Goal: Task Accomplishment & Management: Use online tool/utility

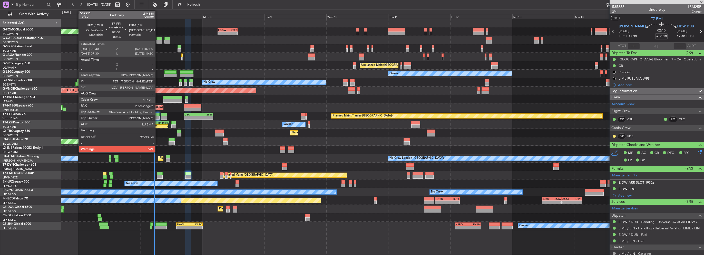
click at [157, 115] on div at bounding box center [156, 115] width 5 height 4
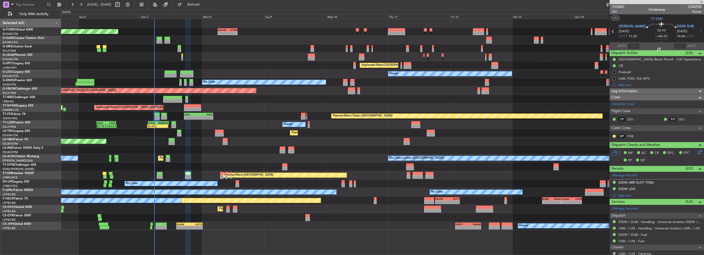
type input "+00:05"
type input "2"
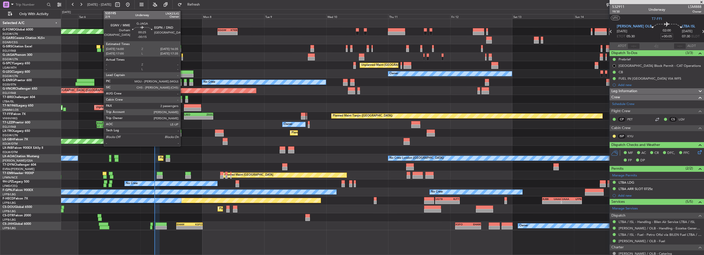
click at [182, 56] on div at bounding box center [182, 56] width 2 height 4
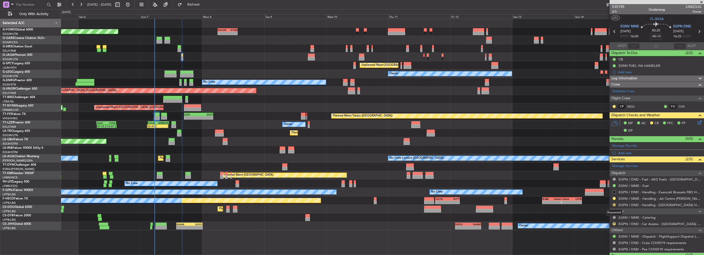
click at [614, 205] on button at bounding box center [613, 205] width 3 height 3
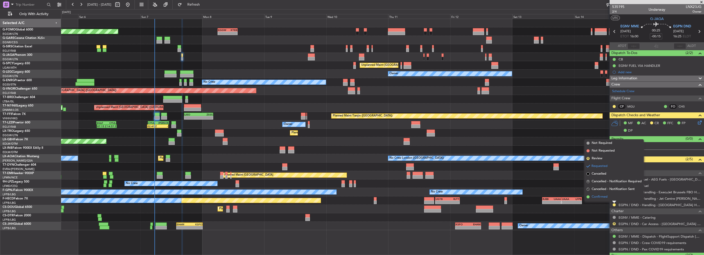
click at [609, 200] on li "Confirmed" at bounding box center [613, 197] width 59 height 8
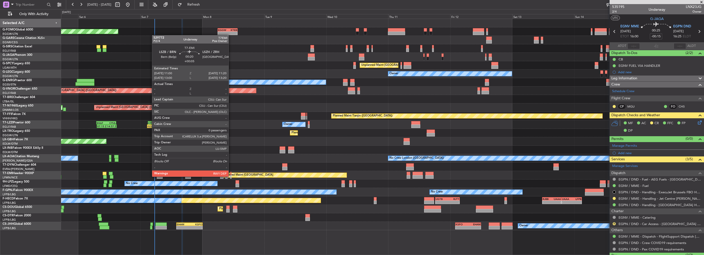
click at [231, 176] on div at bounding box center [230, 177] width 1 height 4
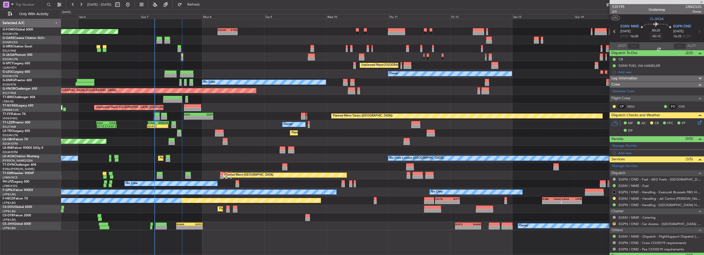
type input "+00:05"
type input "0"
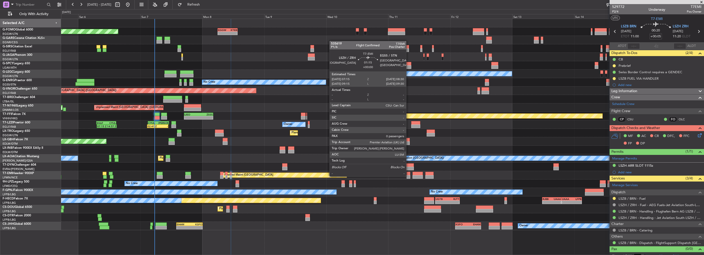
click at [408, 176] on div at bounding box center [408, 177] width 3 height 4
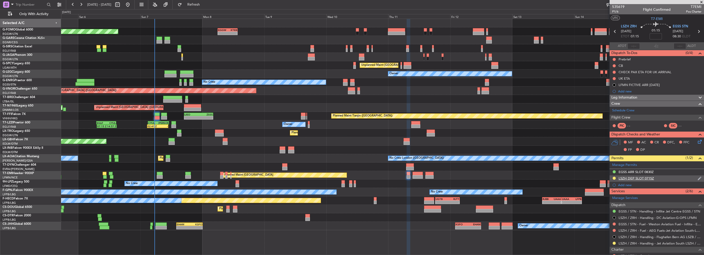
click at [646, 179] on div "LSZH DEP SLOT 0715Z" at bounding box center [635, 178] width 35 height 4
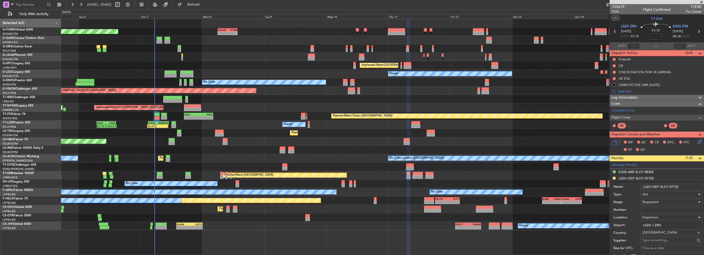
click at [655, 210] on input "Number:" at bounding box center [671, 210] width 62 height 6
paste input "LSZHDXXJ151600"
type input "LSZHDXXJ151600"
click at [655, 203] on span "Requested" at bounding box center [650, 202] width 16 height 5
click at [658, 240] on span "Received OK" at bounding box center [669, 243] width 54 height 8
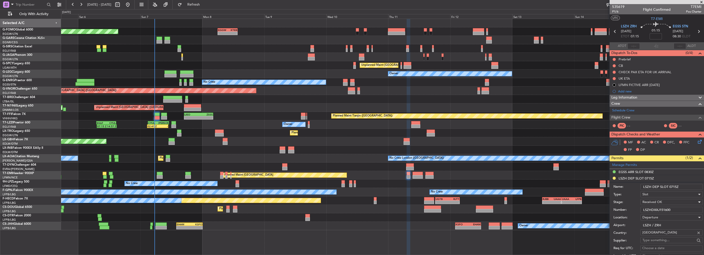
scroll to position [103, 0]
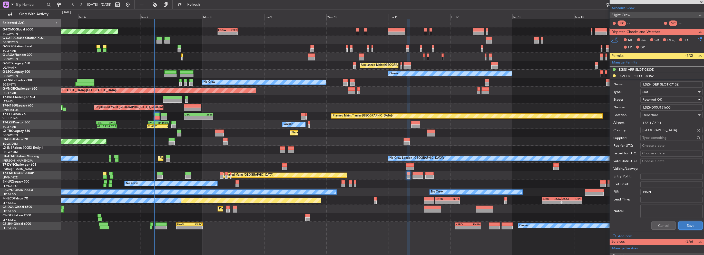
click at [683, 225] on button "Save" at bounding box center [690, 226] width 24 height 8
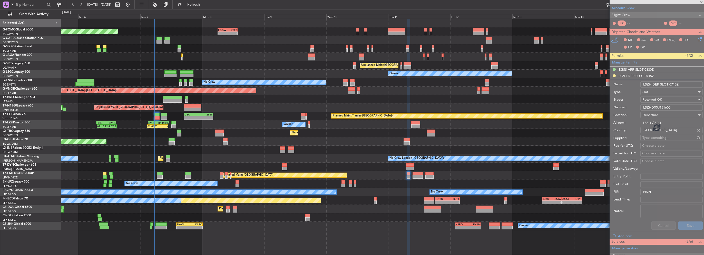
scroll to position [37, 0]
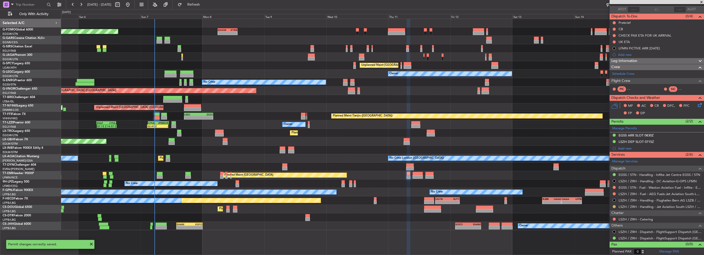
click at [614, 206] on button at bounding box center [613, 206] width 3 height 3
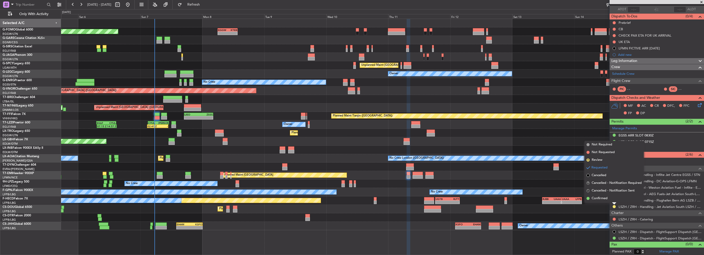
drag, startPoint x: 605, startPoint y: 198, endPoint x: 161, endPoint y: 187, distance: 444.1
click at [605, 198] on span "Confirmed" at bounding box center [599, 198] width 16 height 5
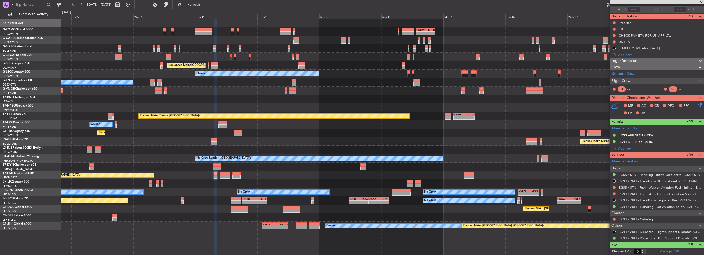
click at [175, 43] on div "- - EGGW 13:30 Z KTEB 20:55 Z EGGW 06:00 Z KTEB 13:40 Z - - Planned Maint [GEOG…" at bounding box center [382, 125] width 642 height 212
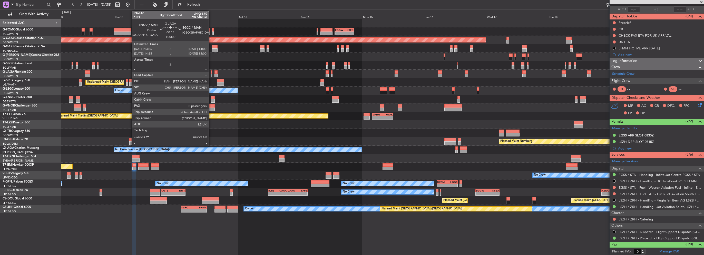
click at [211, 74] on div at bounding box center [211, 76] width 1 height 4
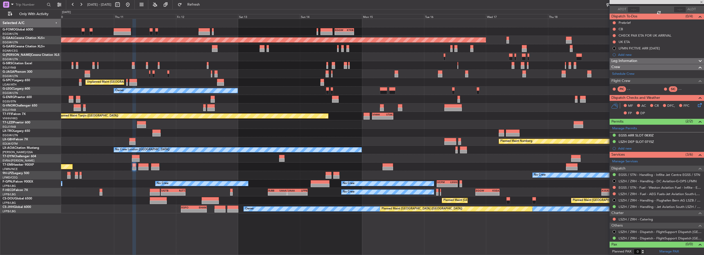
scroll to position [0, 0]
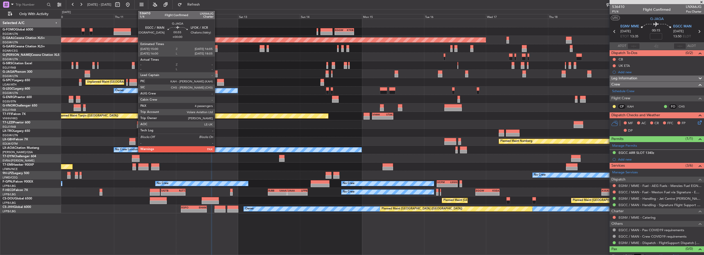
click at [217, 73] on div at bounding box center [215, 73] width 3 height 4
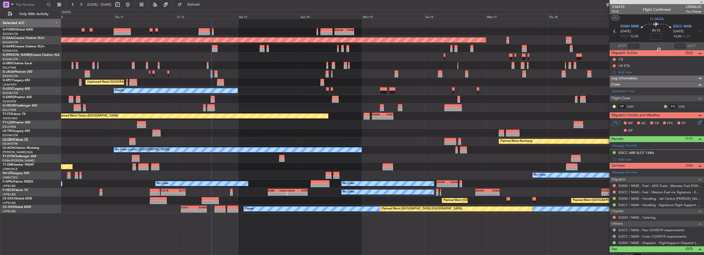
type input "4"
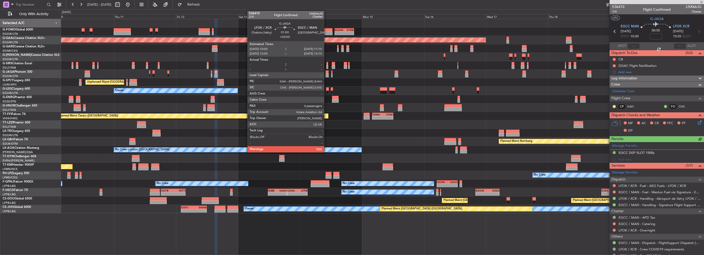
click at [326, 74] on div at bounding box center [326, 76] width 3 height 4
